Goal: Information Seeking & Learning: Learn about a topic

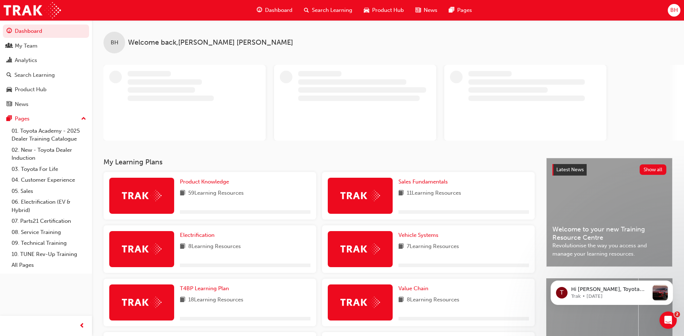
click at [333, 9] on span "Search Learning" at bounding box center [332, 10] width 40 height 8
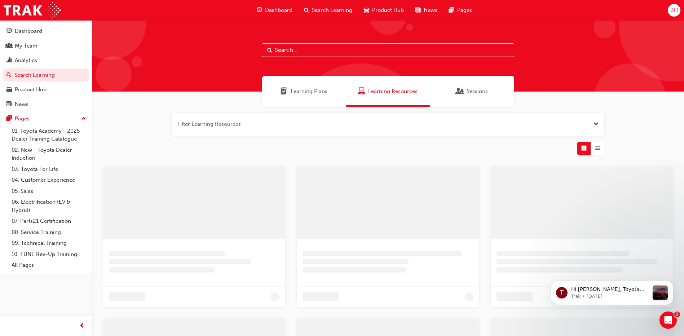
click at [297, 47] on input "text" at bounding box center [388, 50] width 252 height 14
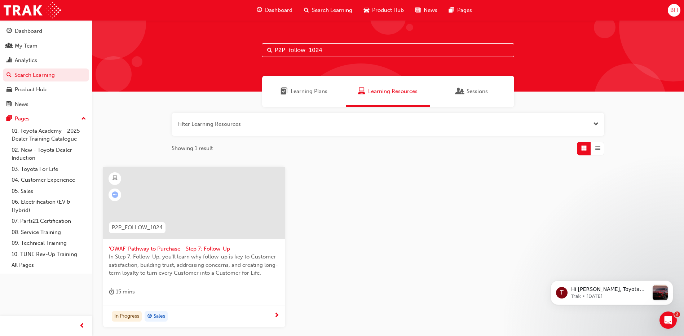
type input "P2P_follow_1024"
click at [202, 245] on span "'OWAF' Pathway to Purchase - Step 7: Follow-Up" at bounding box center [194, 249] width 171 height 8
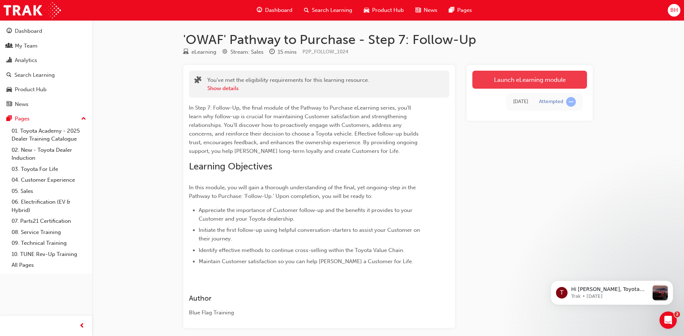
click at [522, 84] on link "Launch eLearning module" at bounding box center [529, 80] width 115 height 18
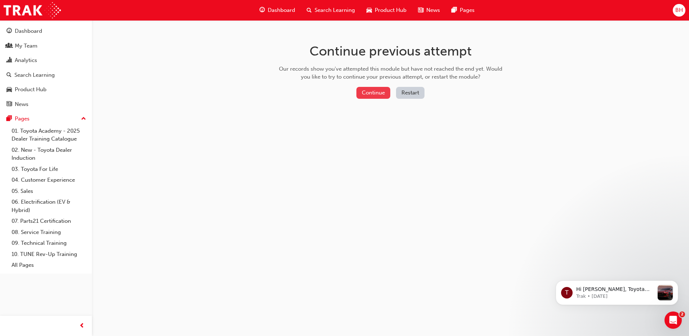
click at [371, 89] on button "Continue" at bounding box center [374, 93] width 34 height 12
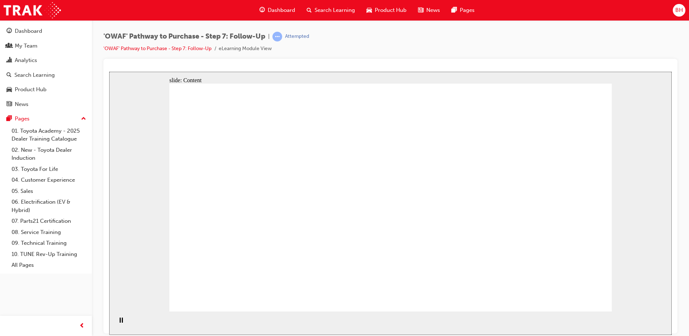
drag, startPoint x: 540, startPoint y: 120, endPoint x: 543, endPoint y: 111, distance: 10.0
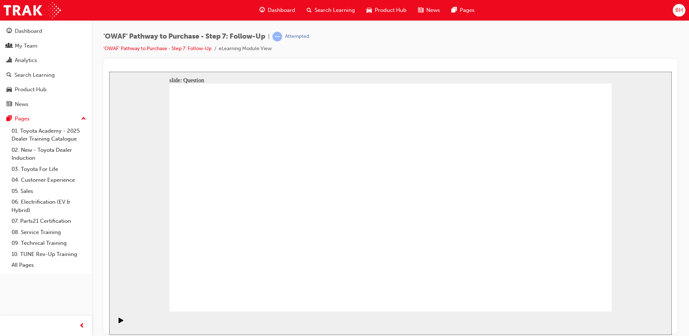
radio input "true"
drag, startPoint x: 407, startPoint y: 156, endPoint x: 411, endPoint y: 143, distance: 13.6
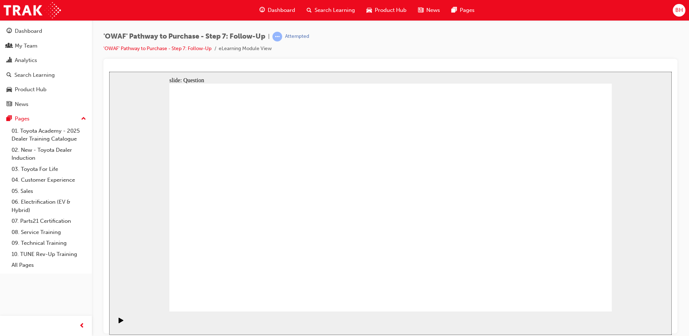
radio input "true"
drag, startPoint x: 319, startPoint y: 259, endPoint x: 383, endPoint y: 172, distance: 108.2
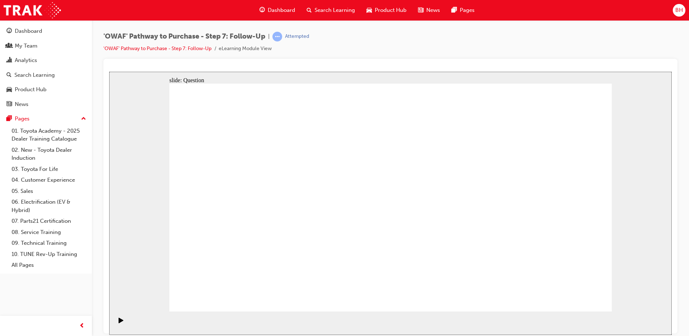
drag, startPoint x: 392, startPoint y: 260, endPoint x: 296, endPoint y: 195, distance: 115.7
drag, startPoint x: 400, startPoint y: 254, endPoint x: 305, endPoint y: 210, distance: 104.7
drag, startPoint x: 294, startPoint y: 192, endPoint x: 326, endPoint y: 244, distance: 61.3
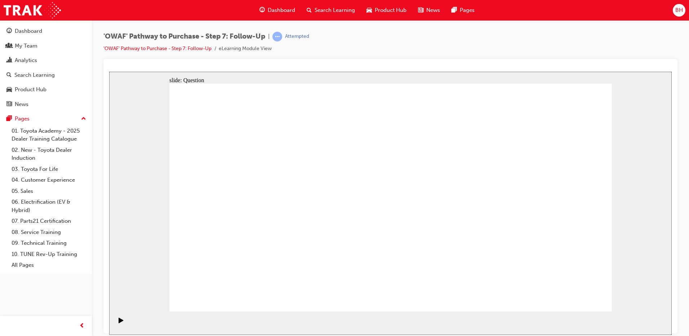
drag, startPoint x: 389, startPoint y: 281, endPoint x: 277, endPoint y: 187, distance: 146.4
radio input "true"
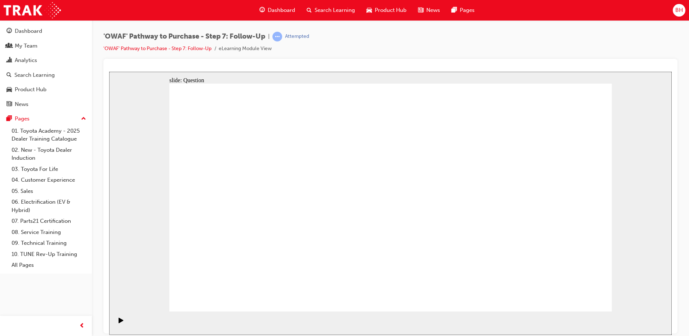
drag, startPoint x: 472, startPoint y: 223, endPoint x: 479, endPoint y: 217, distance: 8.7
radio input "false"
radio input "true"
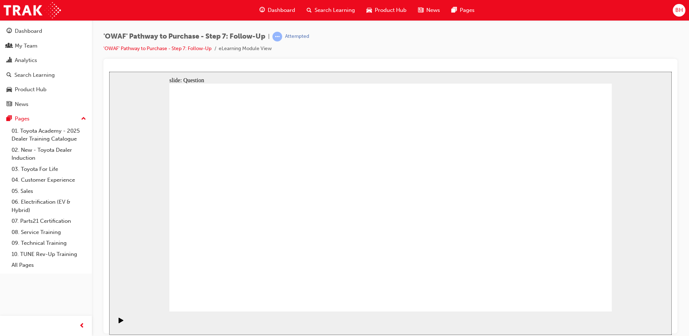
radio input "false"
radio input "true"
drag, startPoint x: 559, startPoint y: 290, endPoint x: 566, endPoint y: 294, distance: 7.9
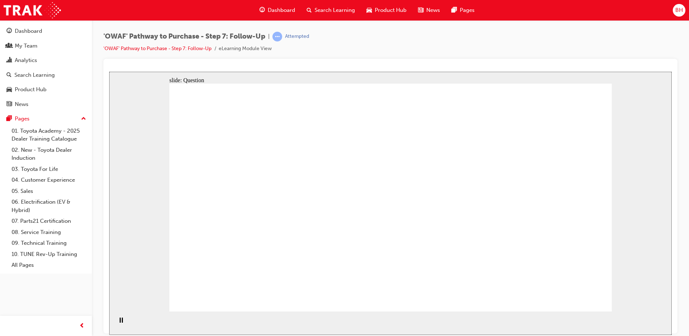
radio input "true"
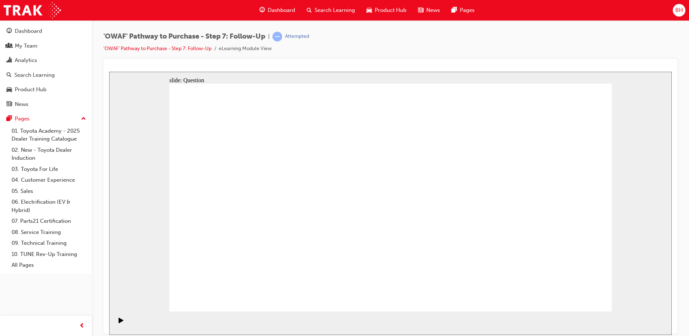
radio input "false"
radio input "true"
drag, startPoint x: 396, startPoint y: 278, endPoint x: 287, endPoint y: 192, distance: 139.0
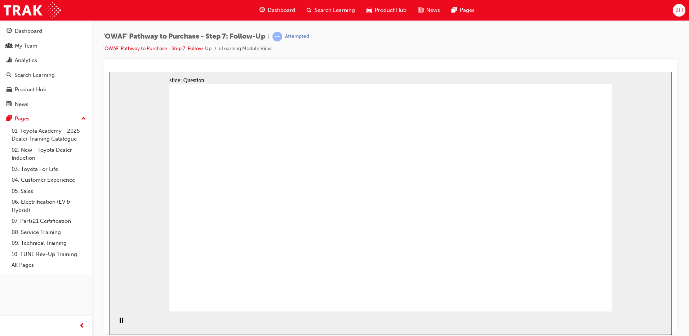
drag, startPoint x: 327, startPoint y: 263, endPoint x: 390, endPoint y: 181, distance: 102.9
drag, startPoint x: 459, startPoint y: 266, endPoint x: 313, endPoint y: 229, distance: 151.0
drag, startPoint x: 337, startPoint y: 227, endPoint x: 337, endPoint y: 239, distance: 12.3
drag, startPoint x: 322, startPoint y: 282, endPoint x: 326, endPoint y: 222, distance: 60.3
drag, startPoint x: 344, startPoint y: 215, endPoint x: 358, endPoint y: 271, distance: 57.8
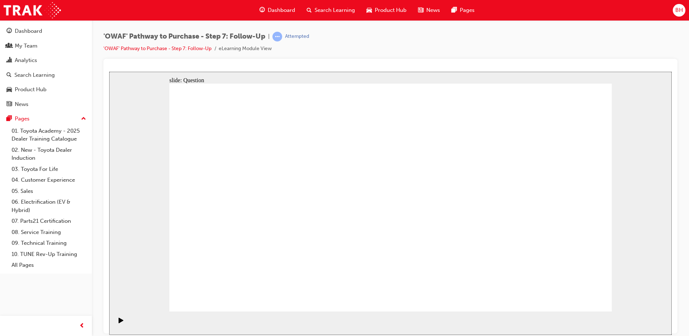
drag, startPoint x: 456, startPoint y: 257, endPoint x: 310, endPoint y: 225, distance: 150.2
radio input "true"
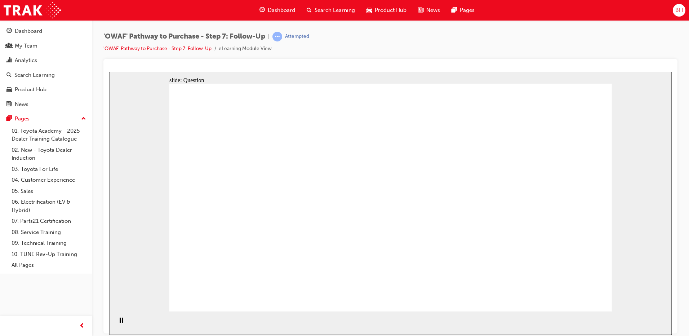
radio input "true"
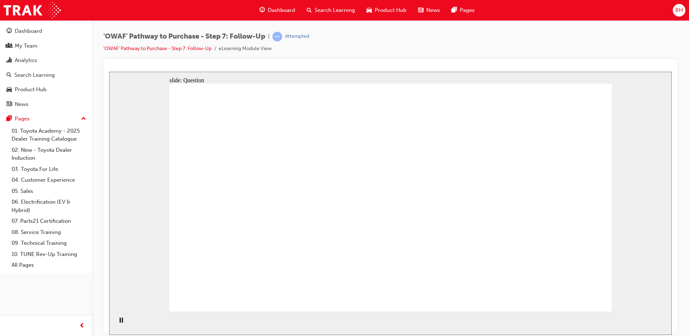
radio input "true"
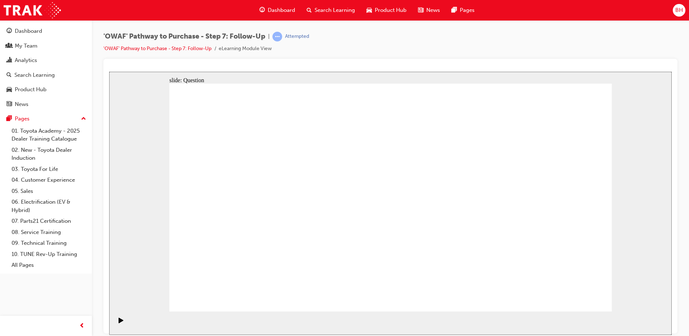
radio input "true"
